Goal: Information Seeking & Learning: Learn about a topic

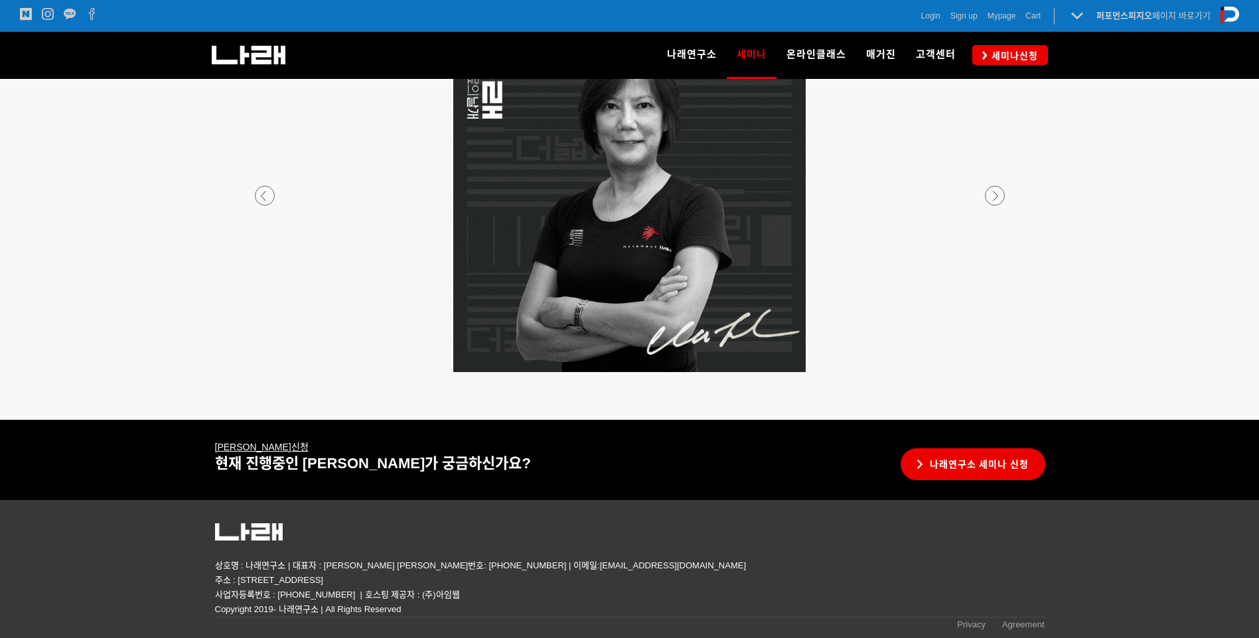
scroll to position [2449, 0]
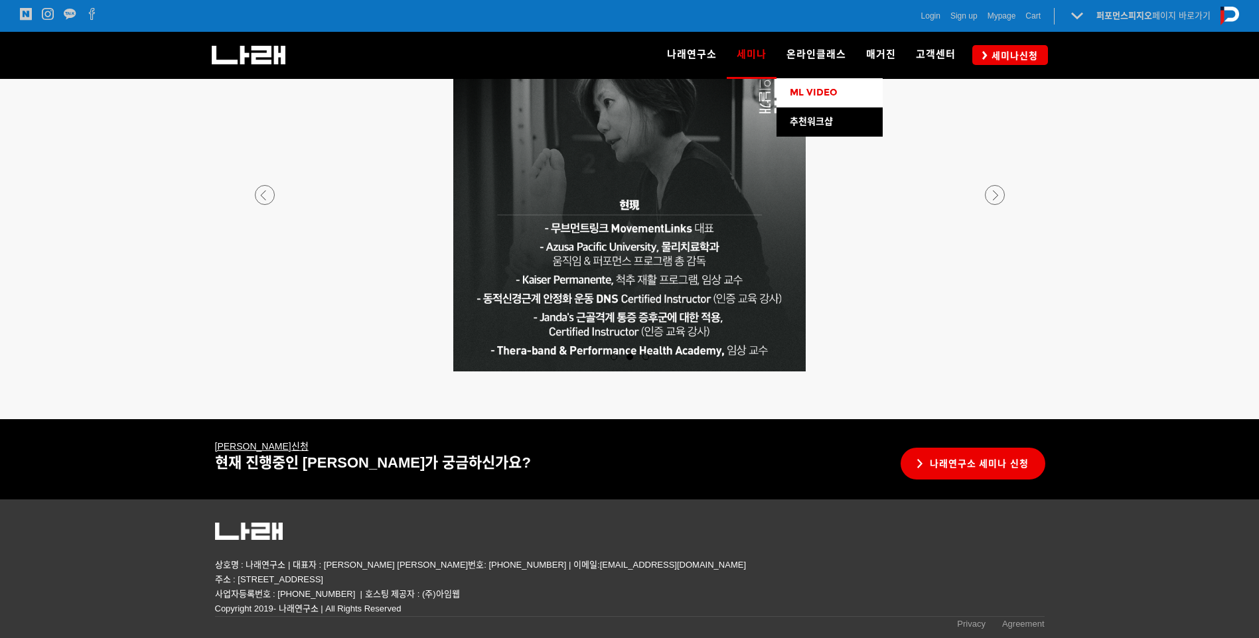
click at [831, 95] on span "ML VIDEO" at bounding box center [814, 92] width 48 height 11
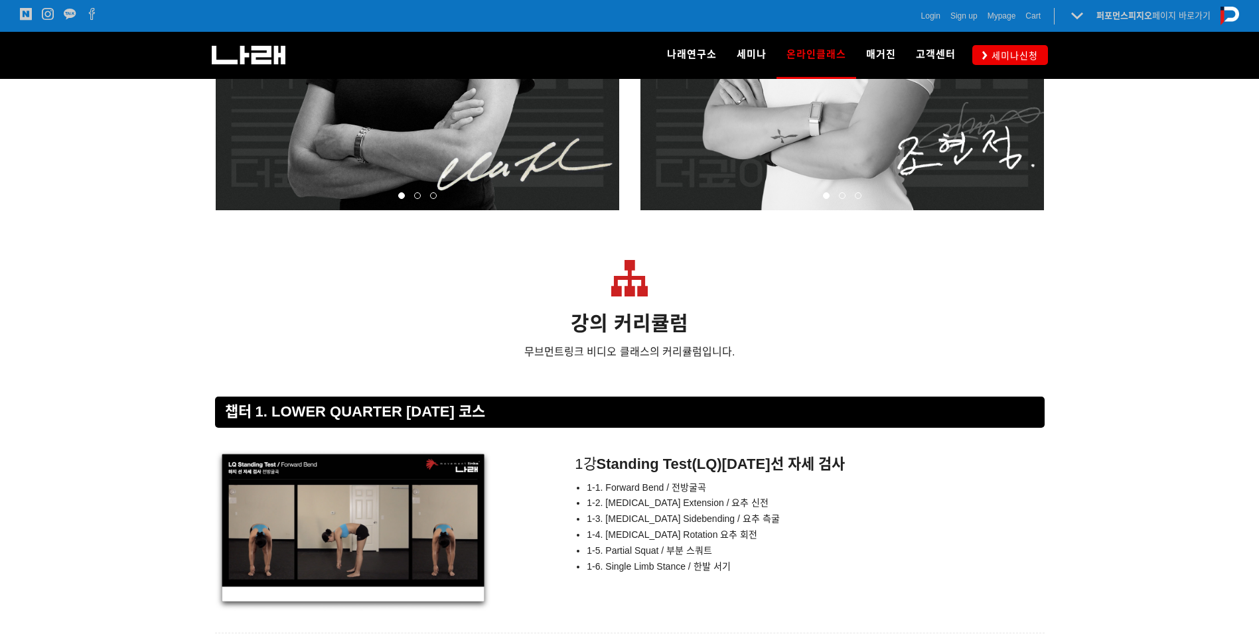
scroll to position [5044, 0]
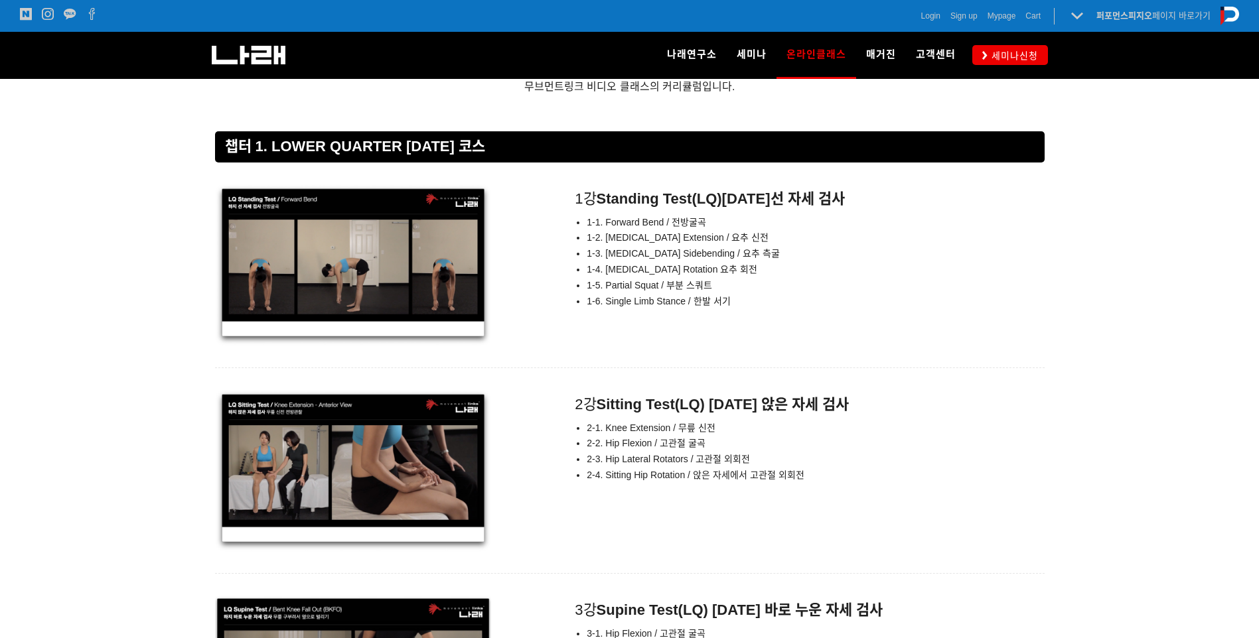
drag, startPoint x: 637, startPoint y: 290, endPoint x: 739, endPoint y: 295, distance: 101.7
click at [739, 295] on div "1강 Standing Test(LQ) 하지 선 자세 검사 1-1. Forward Bend / 전방굴곡 1-2. Lumbar Extension …" at bounding box center [802, 250] width 484 height 133
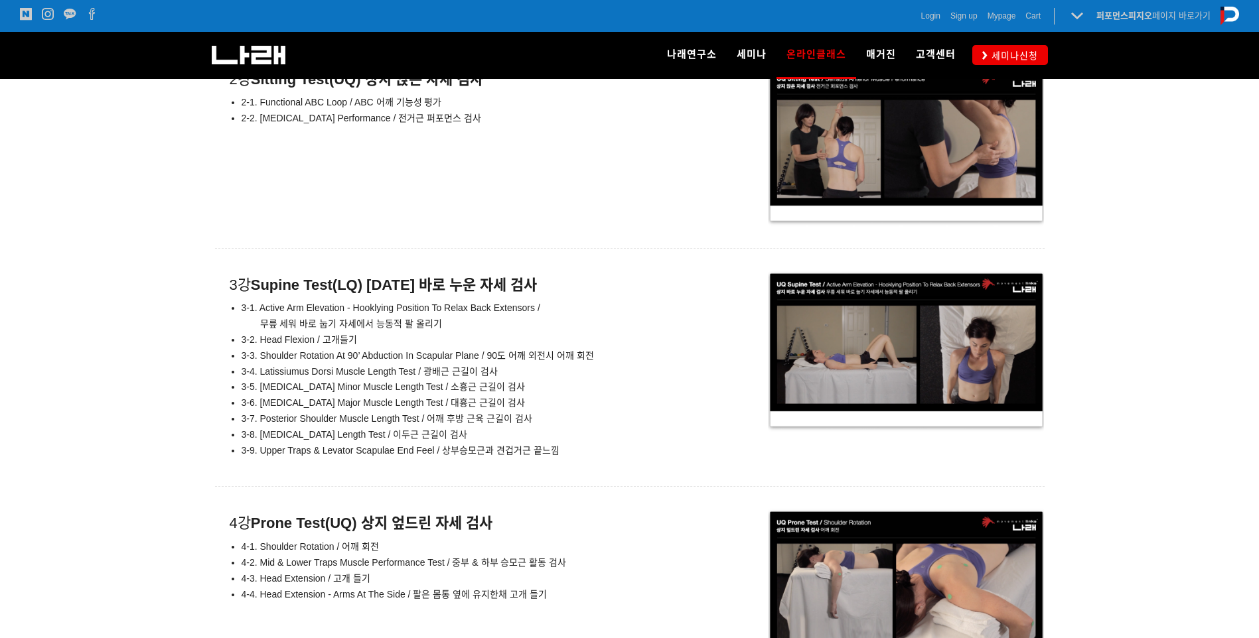
scroll to position [6636, 0]
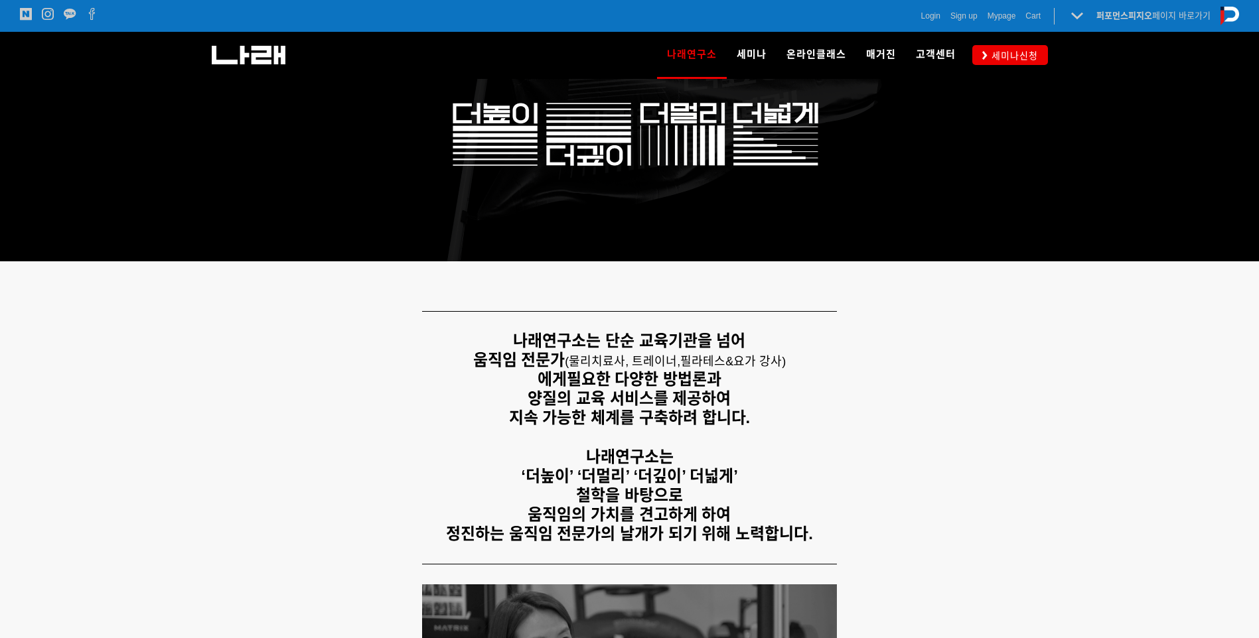
scroll to position [332, 0]
